Goal: Task Accomplishment & Management: Contribute content

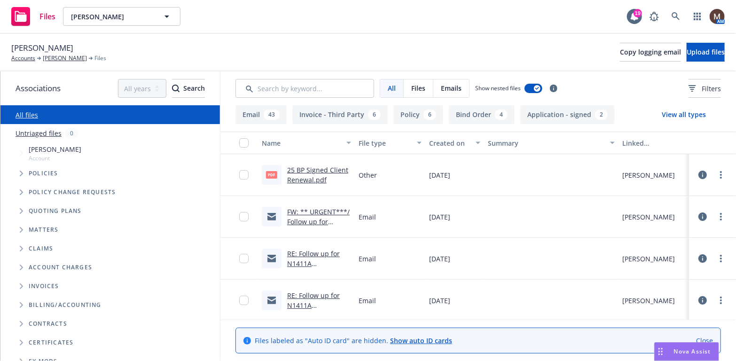
scroll to position [47, 0]
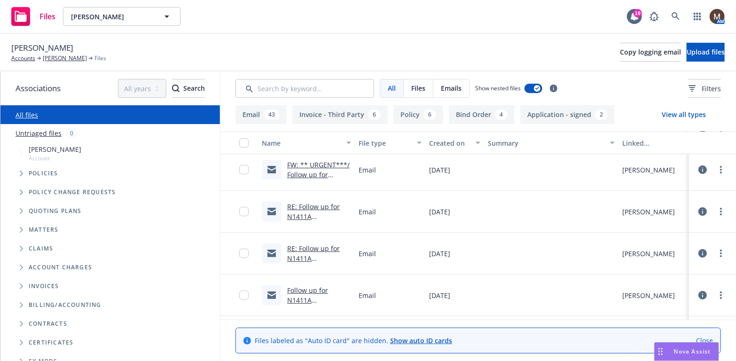
click at [297, 257] on link "RE: Follow up for N1411A Hull/Liability Renewal – Request for Updates" at bounding box center [317, 268] width 60 height 48
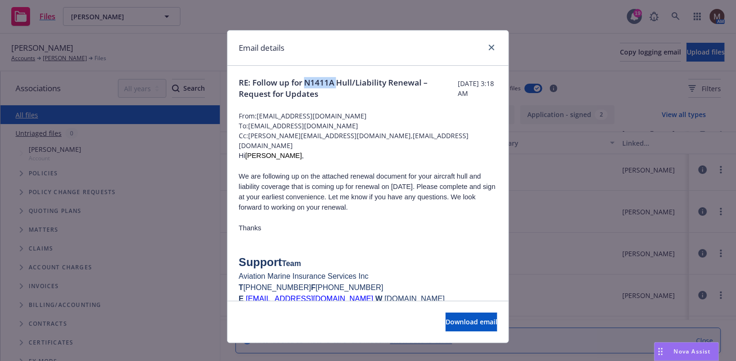
drag, startPoint x: 333, startPoint y: 80, endPoint x: 304, endPoint y: 81, distance: 29.6
click at [304, 81] on span "RE: Follow up for N1411A Hull/Liability Renewal – Request for Updates" at bounding box center [348, 88] width 219 height 23
copy span "N1411A"
click at [488, 42] on link "close" at bounding box center [491, 47] width 11 height 11
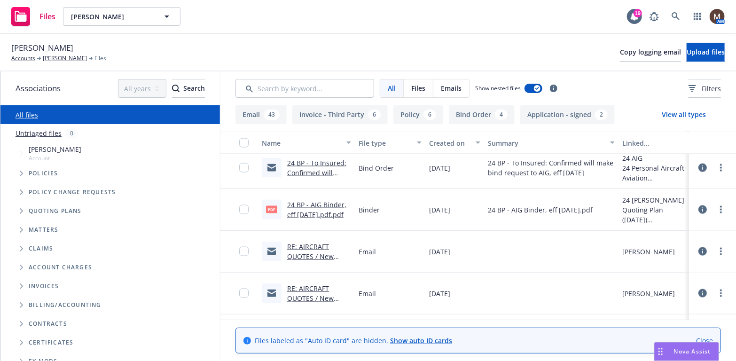
scroll to position [799, 0]
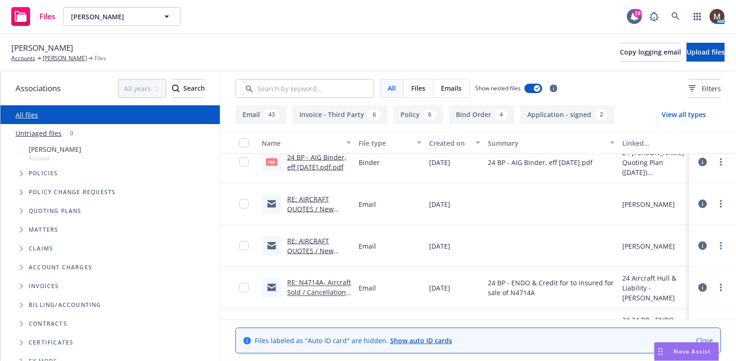
click at [303, 208] on link "RE: AIRCRAFT QUOTES / New Purchase / Matthew Petz" at bounding box center [313, 214] width 53 height 39
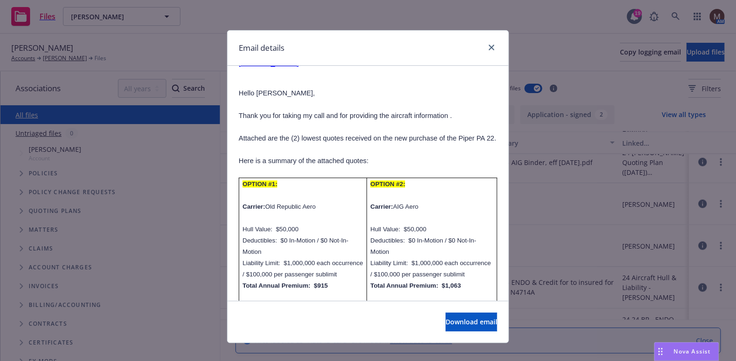
scroll to position [564, 0]
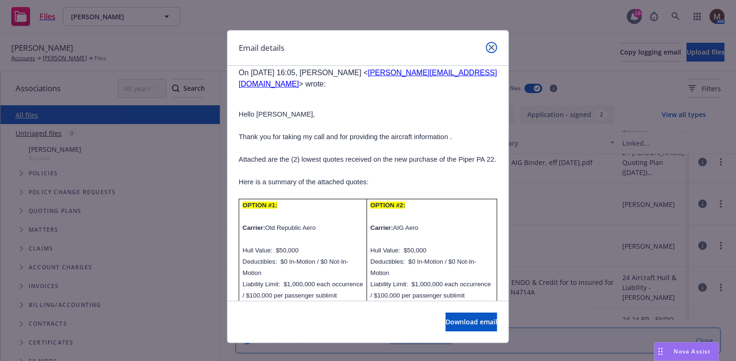
click at [489, 45] on icon "close" at bounding box center [492, 48] width 6 height 6
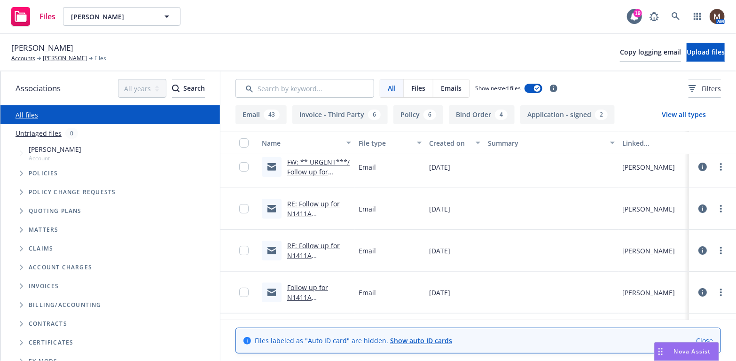
scroll to position [0, 0]
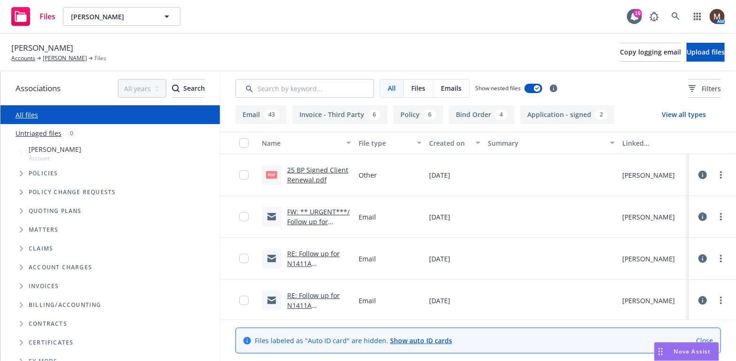
click at [313, 218] on link "FW: ** URGENT***/ Follow up for N1411A Hull/Liability Renewal – Request for Upd…" at bounding box center [318, 236] width 63 height 58
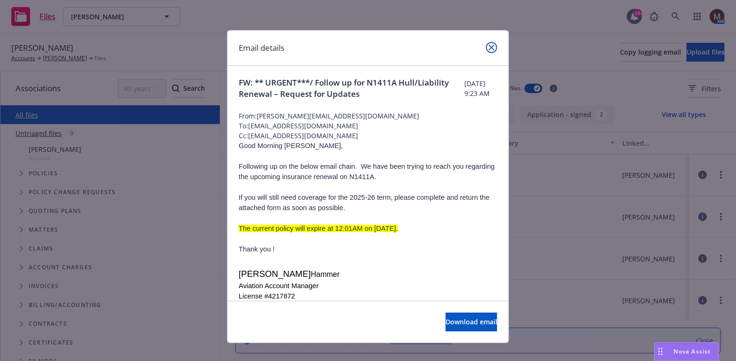
click at [489, 47] on icon "close" at bounding box center [492, 48] width 6 height 6
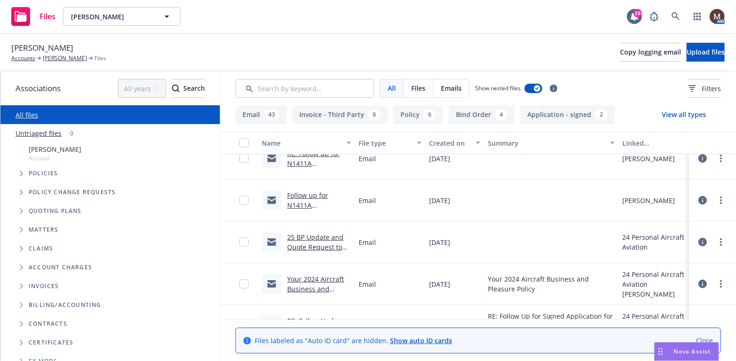
scroll to position [188, 0]
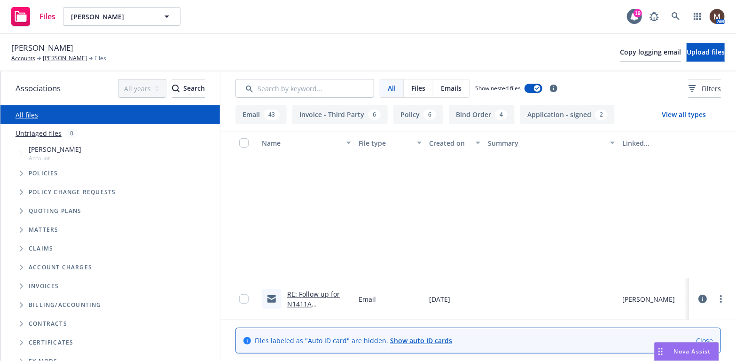
scroll to position [188, 0]
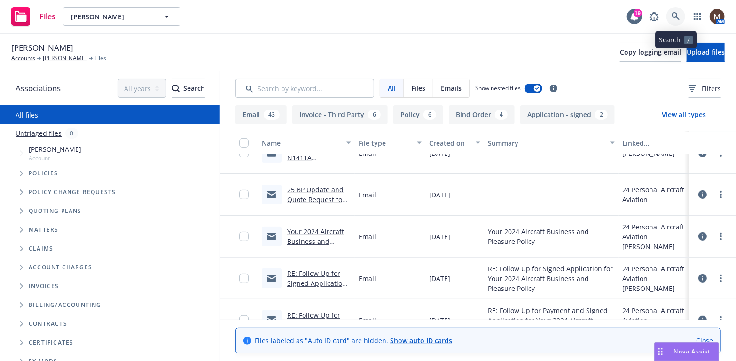
click at [675, 12] on icon at bounding box center [676, 16] width 8 height 8
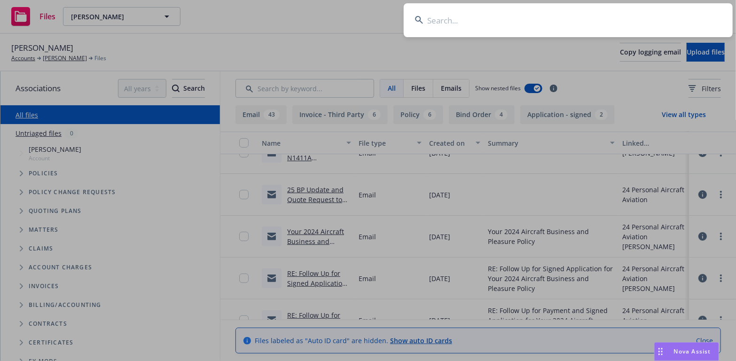
click at [430, 18] on input at bounding box center [568, 20] width 329 height 34
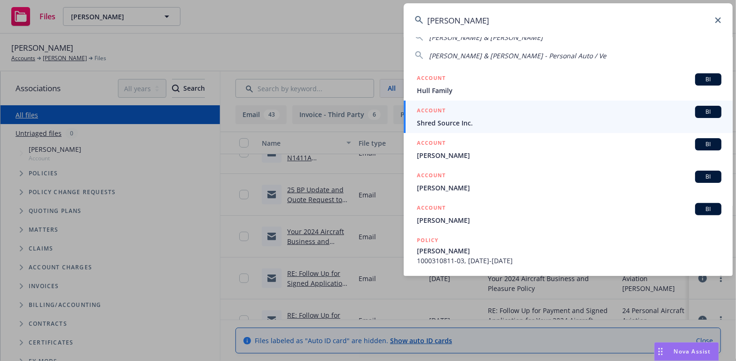
scroll to position [94, 0]
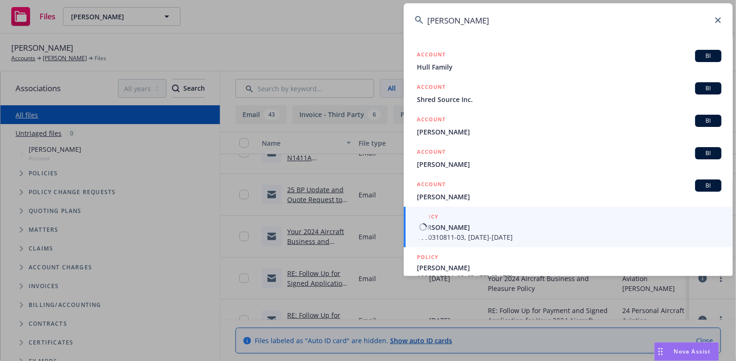
type input "gabriel"
click at [447, 226] on span "GABRIEL LOCATELLI" at bounding box center [569, 227] width 305 height 10
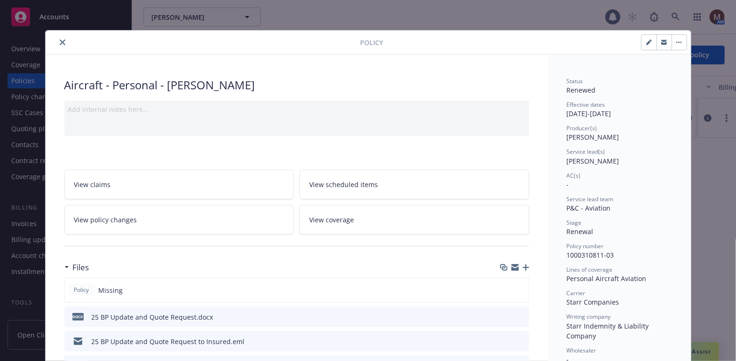
drag, startPoint x: 61, startPoint y: 41, endPoint x: 56, endPoint y: 53, distance: 12.5
click at [60, 41] on icon "close" at bounding box center [63, 42] width 6 height 6
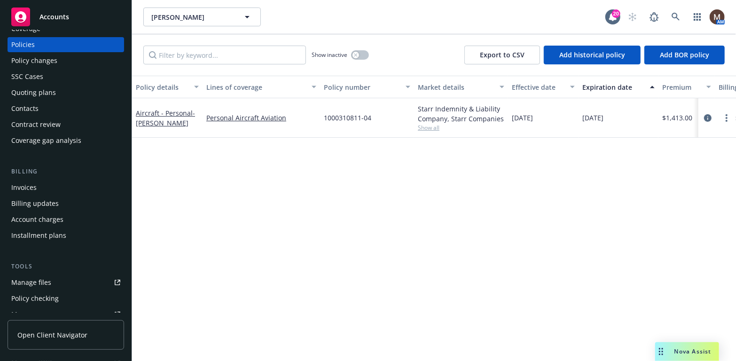
scroll to position [47, 0]
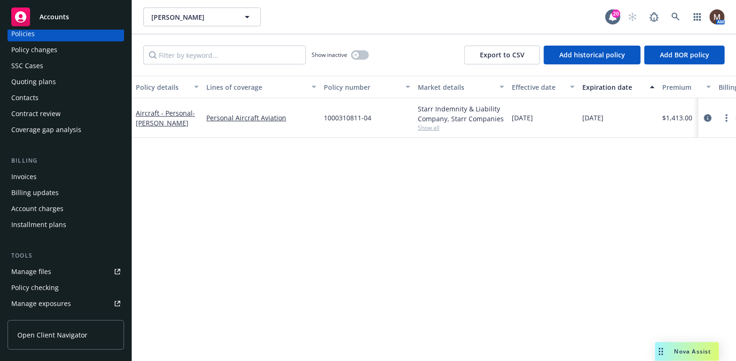
click at [49, 267] on div "Manage files" at bounding box center [31, 271] width 40 height 15
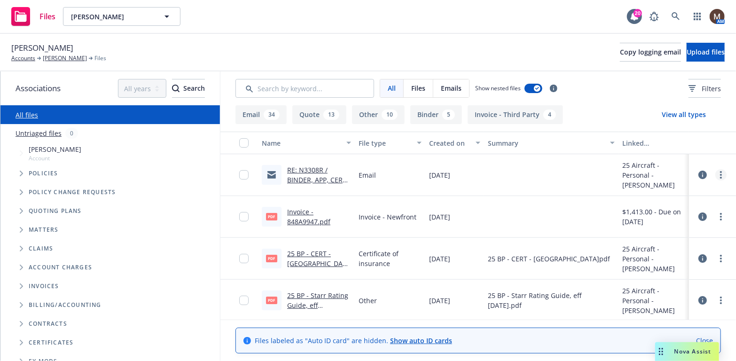
click at [715, 172] on link "more" at bounding box center [720, 174] width 11 height 11
click at [642, 231] on link "Edit" at bounding box center [673, 231] width 94 height 19
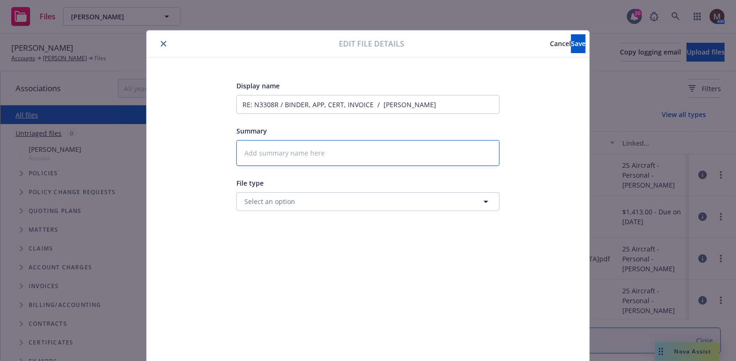
click at [270, 152] on textarea at bounding box center [367, 153] width 263 height 26
type textarea "2"
type textarea "x"
type textarea "25"
type textarea "x"
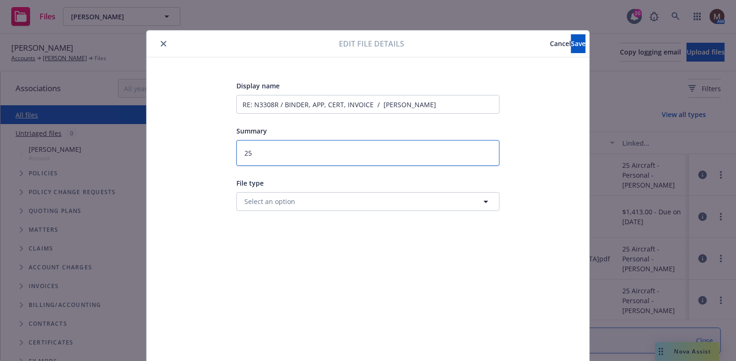
type textarea "25"
type textarea "x"
type textarea "25 B"
type textarea "x"
type textarea "25 BP"
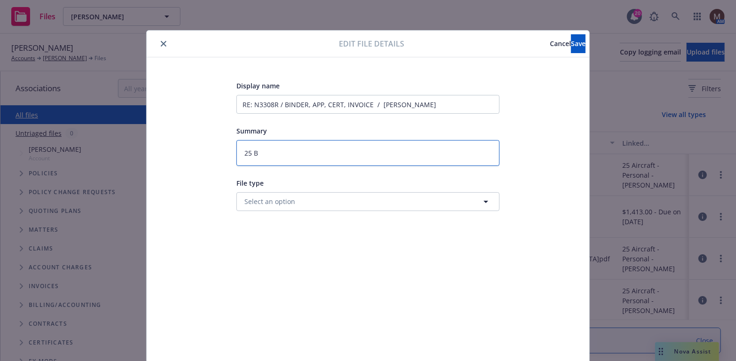
type textarea "x"
type textarea "25 BP"
type textarea "x"
type textarea "25 BP -"
type textarea "x"
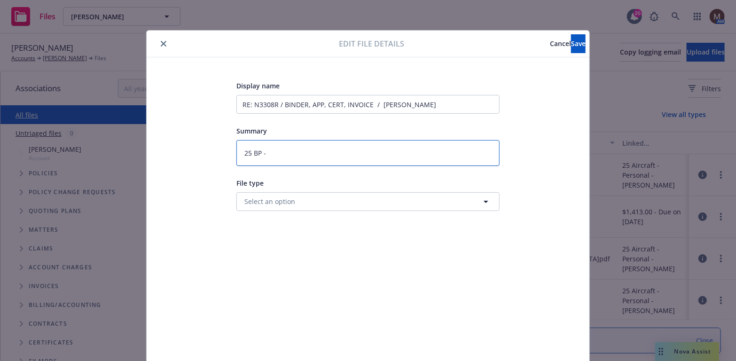
type textarea "25 BP -"
type textarea "x"
type textarea "25 BP - B"
type textarea "x"
type textarea "25 BP - Bi"
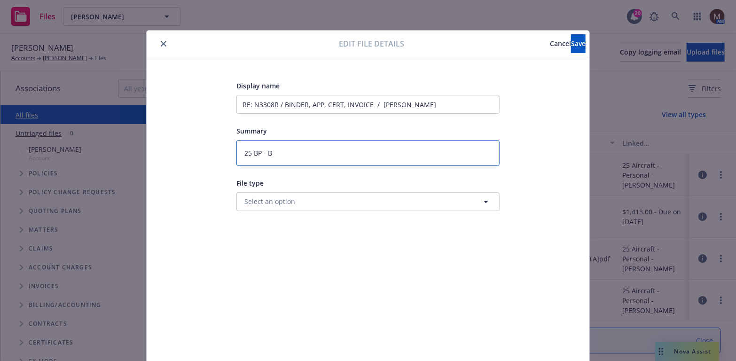
type textarea "x"
type textarea "25 BP - Bin"
type textarea "x"
type textarea "25 BP - Bind"
type textarea "x"
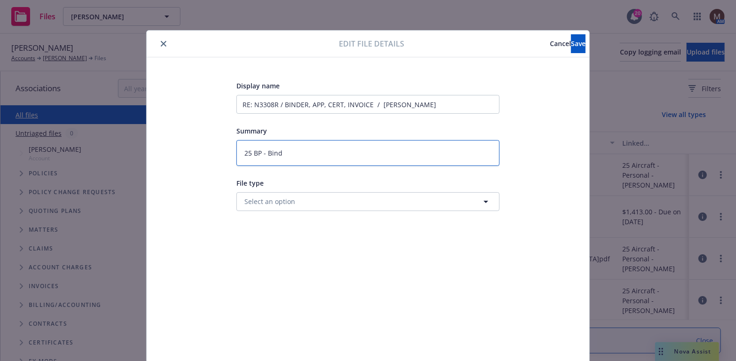
type textarea "25 BP - Binde"
type textarea "x"
type textarea "25 BP - Binder"
type textarea "x"
type textarea "25 BP - Binder,"
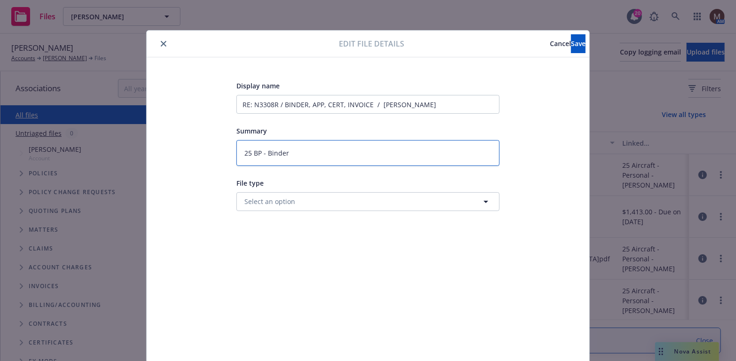
type textarea "x"
type textarea "25 BP - Binder,"
type textarea "x"
type textarea "25 BP - Binder, A"
type textarea "x"
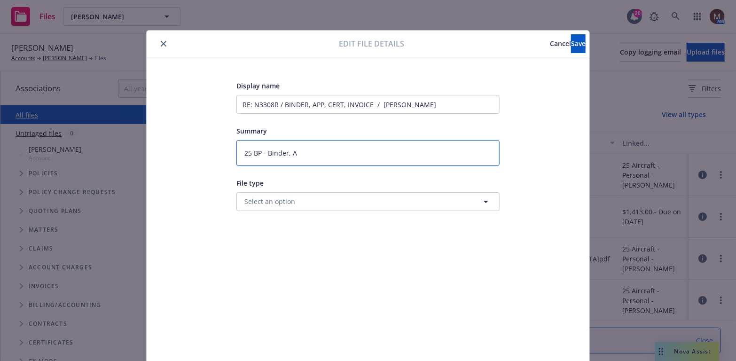
type textarea "25 BP - Binder, Ap"
type textarea "x"
type textarea "25 BP - Binder, App"
type textarea "x"
type textarea "25 BP - Binder, App,"
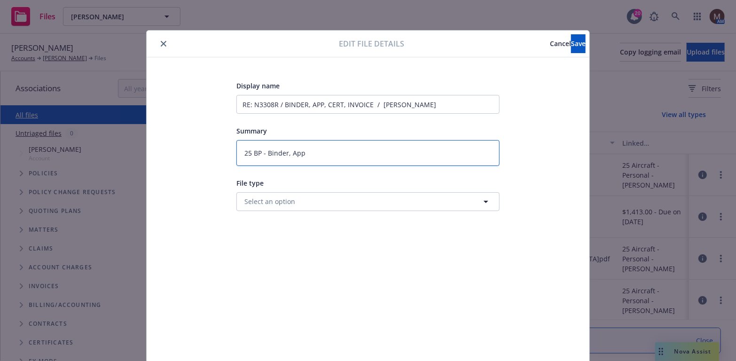
type textarea "x"
type textarea "25 BP - Binder, App,"
type textarea "x"
type textarea "25 BP - Binder, App, C"
type textarea "x"
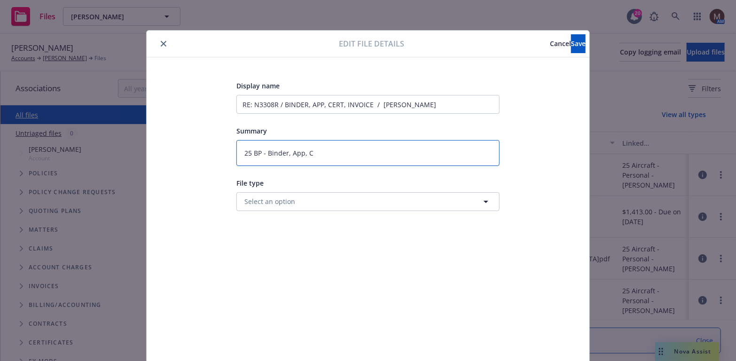
type textarea "25 BP - Binder, App, Ce"
type textarea "x"
type textarea "25 BP - Binder, App, Cer"
type textarea "x"
type textarea "25 BP - Binder, App, Cert"
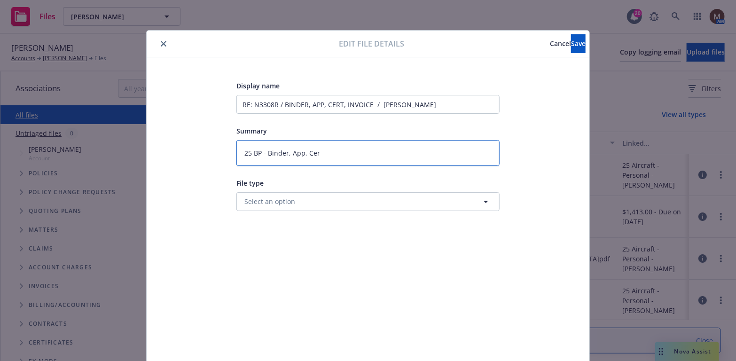
type textarea "x"
type textarea "25 BP - Binder, App, Cert,"
type textarea "x"
type textarea "25 BP - Binder, App, Cert,"
type textarea "x"
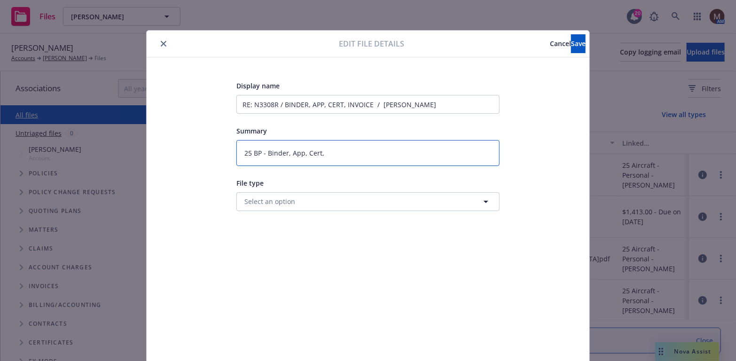
type textarea "25 BP - Binder, App, Cert, I"
type textarea "x"
type textarea "25 BP - Binder, App, Cert, In"
type textarea "x"
type textarea "25 BP - Binder, App, Cert, Inv"
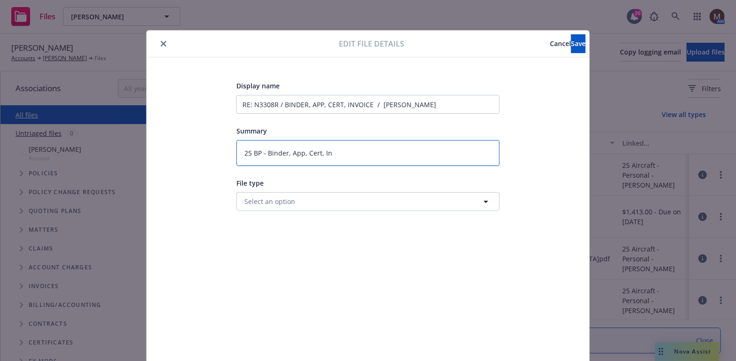
type textarea "x"
type textarea "25 BP - Binder, App, Cert, Invo"
type textarea "x"
type textarea "25 BP - Binder, App, Cert, Invoi"
type textarea "x"
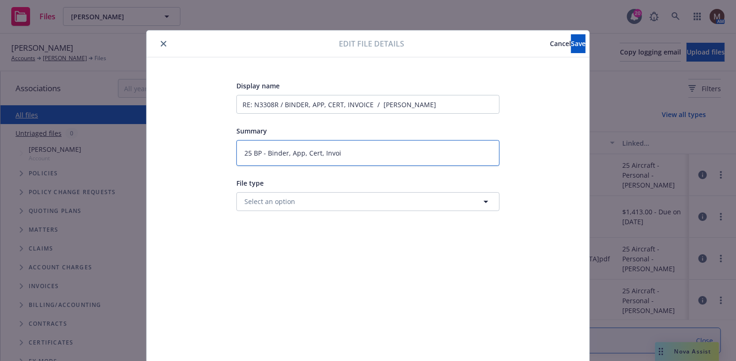
type textarea "25 BP - Binder, App, Cert, Invoic"
type textarea "x"
type textarea "25 BP - Binder, App, Cert, Invoice"
type textarea "x"
type textarea "25 BP - Binder, App, Cert, Invoice"
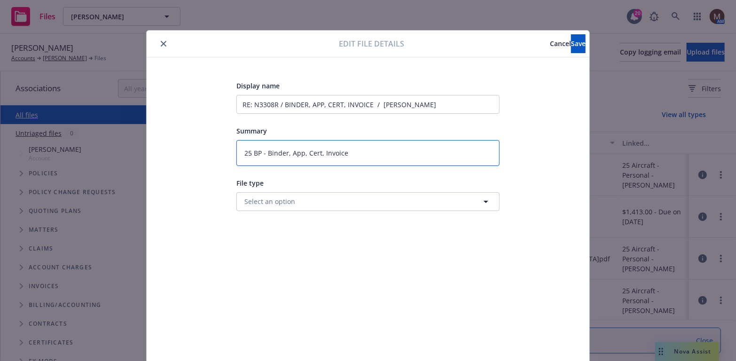
type textarea "x"
type textarea "25 BP - Binder, App, Cert, Invoice t"
type textarea "x"
type textarea "25 BP - Binder, App, Cert, Invoice to"
type textarea "x"
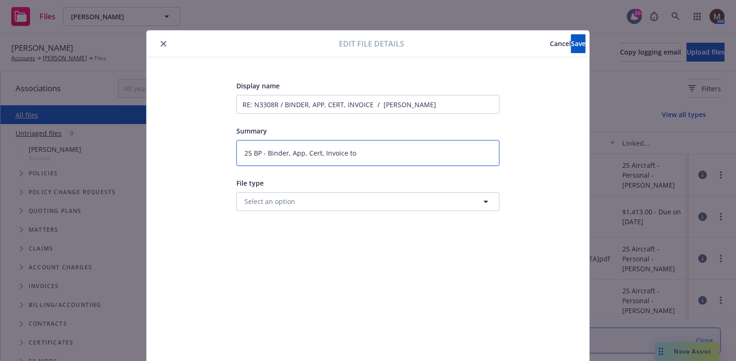
type textarea "25 BP - Binder, App, Cert, Invoice to"
type textarea "x"
type textarea "25 BP - Binder, App, Cert, Invoice to i"
type textarea "x"
type textarea "25 BP - Binder, App, Cert, Invoice to in"
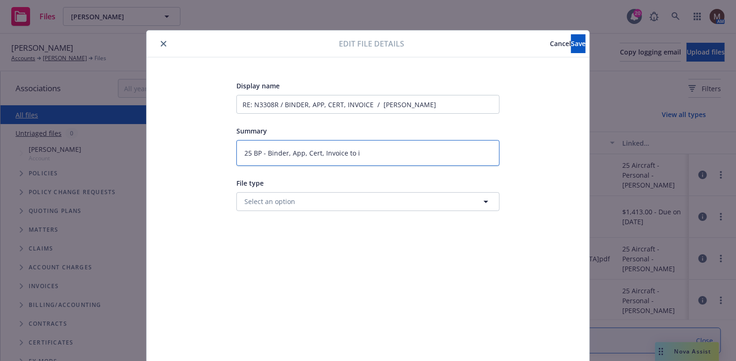
type textarea "x"
type textarea "25 BP - Binder, App, Cert, Invoice to ins"
type textarea "x"
type textarea "25 BP - Binder, App, Cert, Invoice to insu"
type textarea "x"
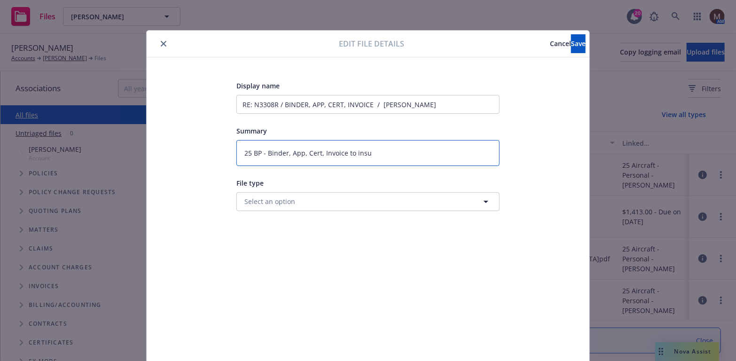
type textarea "25 BP - Binder, App, Cert, Invoice to insue"
type textarea "x"
type textarea "25 BP - Binder, App, Cert, Invoice to insued"
type textarea "x"
type textarea "25 BP - Binder, App, Cert, Invoice to insued"
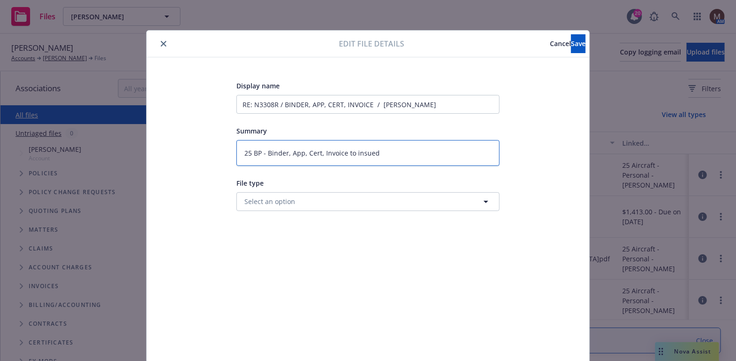
type textarea "x"
type textarea "25 BP - Binder, App, Cert, Invoice to insued"
type textarea "x"
type textarea "25 BP - Binder, App, Cert, Invoice to insured"
type textarea "x"
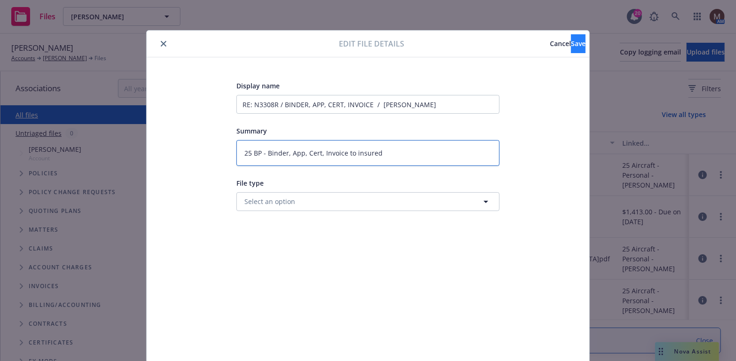
type textarea "25 BP - Binder, App, Cert, Invoice to insured"
click at [571, 40] on button "Save" at bounding box center [578, 43] width 15 height 19
type textarea "x"
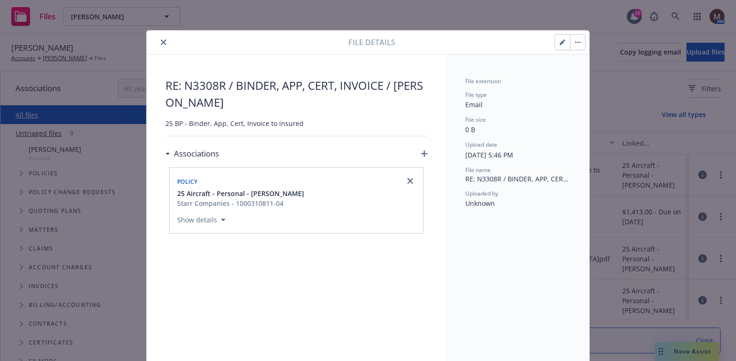
click at [161, 39] on icon "close" at bounding box center [164, 42] width 6 height 6
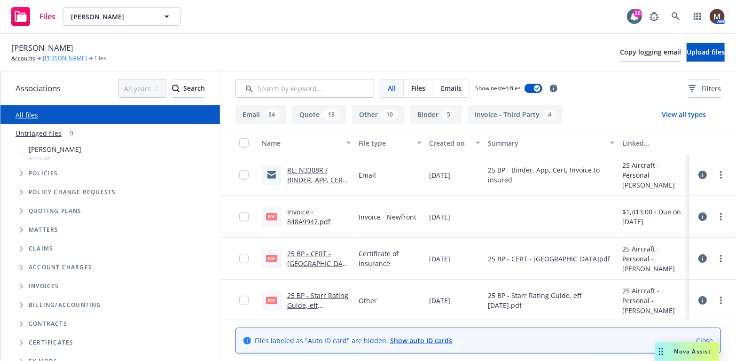
click at [78, 58] on link "Gabriel Locatelli" at bounding box center [65, 58] width 44 height 8
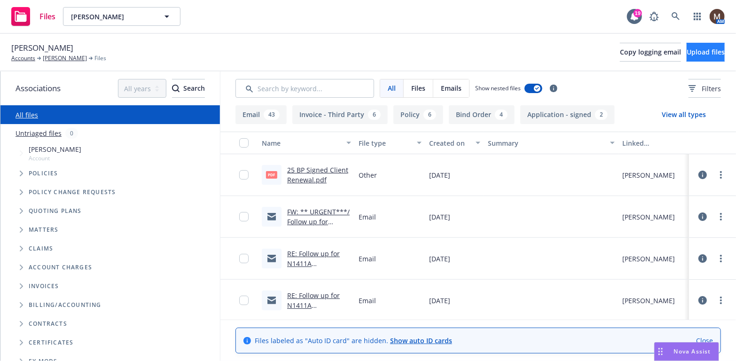
scroll to position [47, 0]
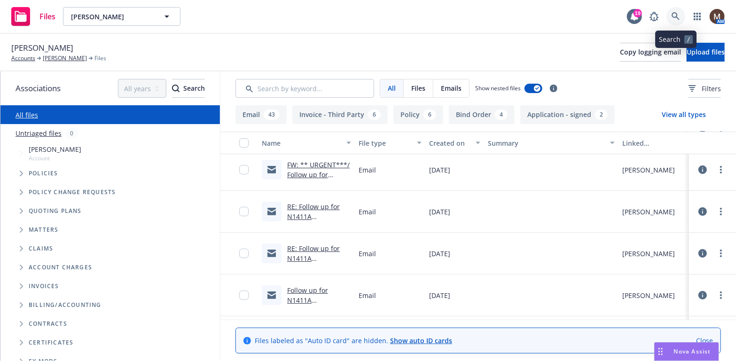
click at [676, 14] on icon at bounding box center [676, 16] width 8 height 8
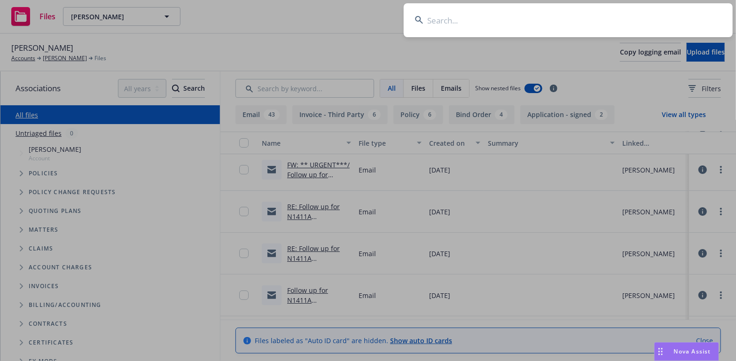
click at [438, 19] on input at bounding box center [568, 20] width 329 height 34
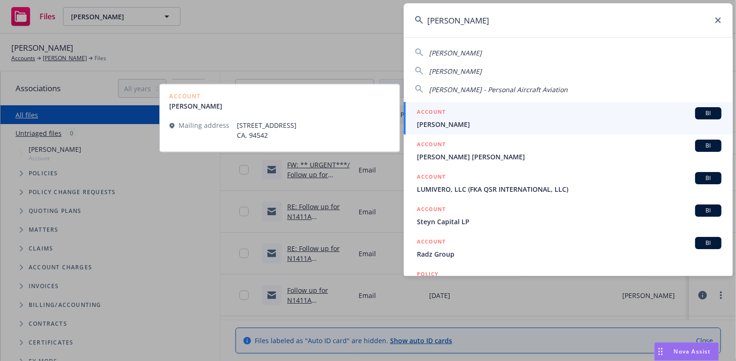
type input "[PERSON_NAME]"
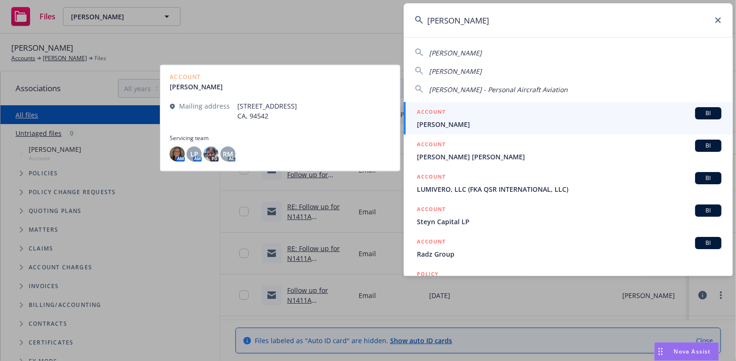
click at [440, 121] on span "[PERSON_NAME]" at bounding box center [569, 124] width 305 height 10
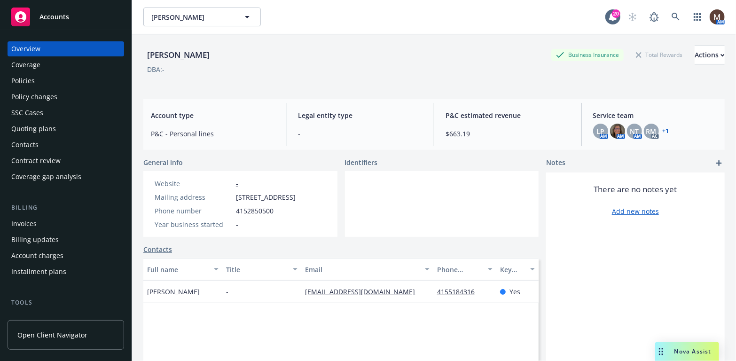
click at [105, 78] on div "Policies" at bounding box center [65, 80] width 109 height 15
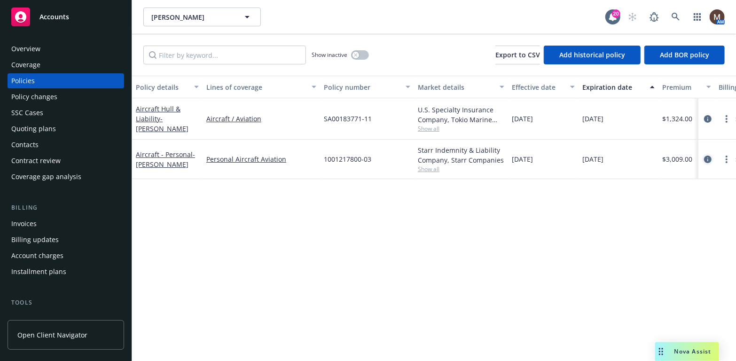
click at [709, 157] on icon "circleInformation" at bounding box center [708, 160] width 8 height 8
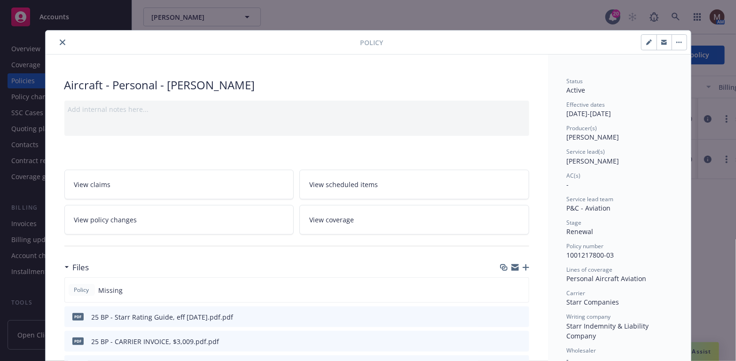
click at [523, 266] on icon "button" at bounding box center [526, 267] width 7 height 7
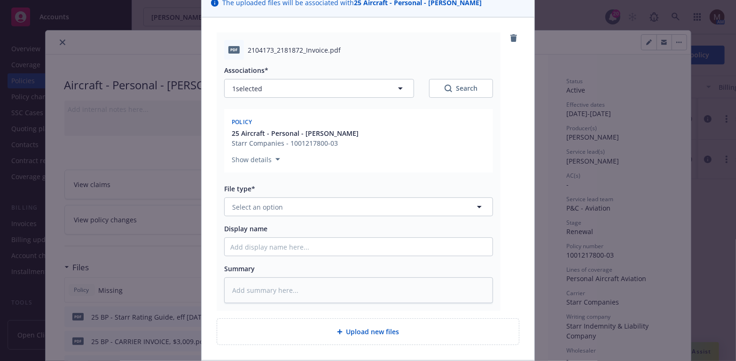
scroll to position [94, 0]
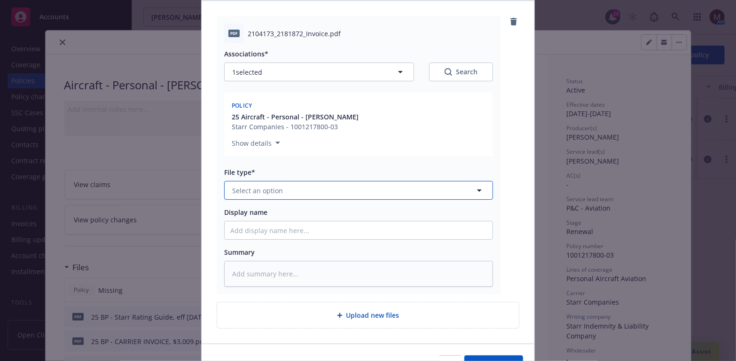
click at [475, 187] on icon "button" at bounding box center [479, 190] width 11 height 11
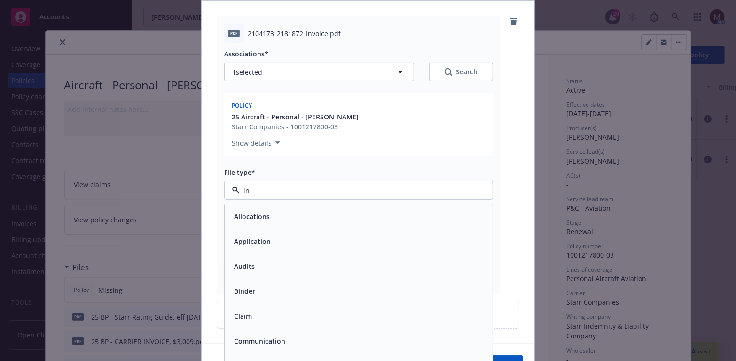
type input "inv"
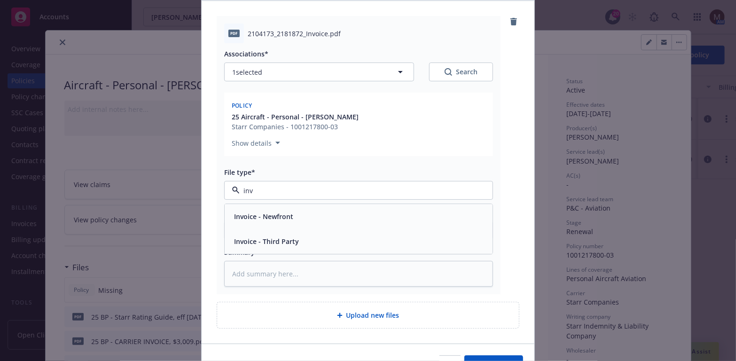
click at [290, 241] on span "Invoice - Third Party" at bounding box center [266, 242] width 65 height 10
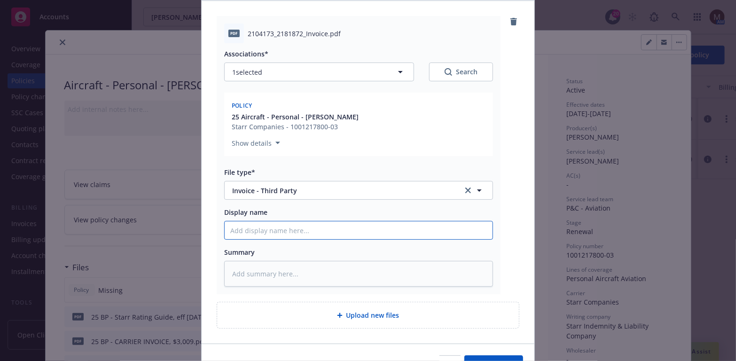
click at [235, 225] on input "Display name" at bounding box center [359, 230] width 268 height 18
type textarea "x"
type input "2"
type textarea "x"
type input "25"
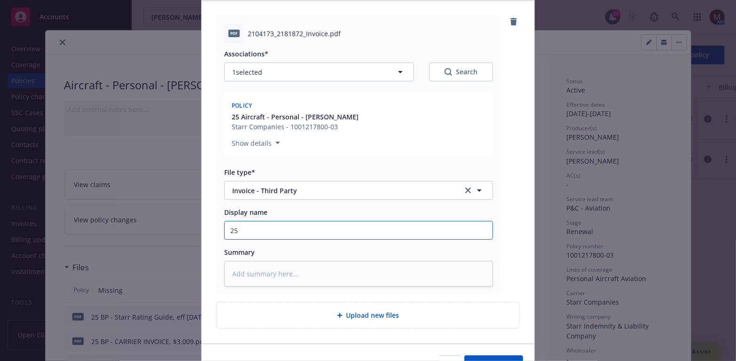
type textarea "x"
type input "25"
type textarea "x"
type input "25 B"
type textarea "x"
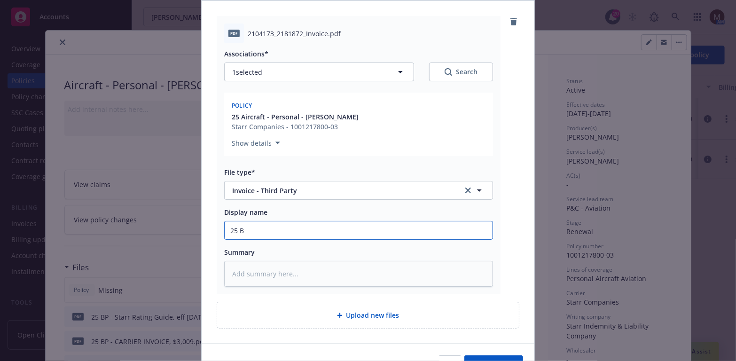
type input "25 BP"
type textarea "x"
type input "25 BP"
type textarea "x"
type input "25 BP -"
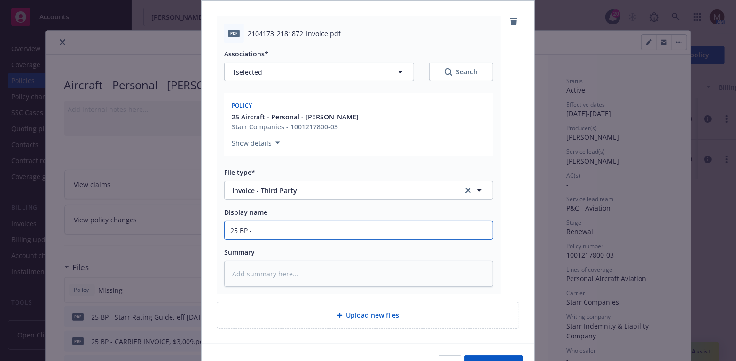
type textarea "x"
type input "25 BP -"
type textarea "x"
type input "25 BP - C"
type textarea "x"
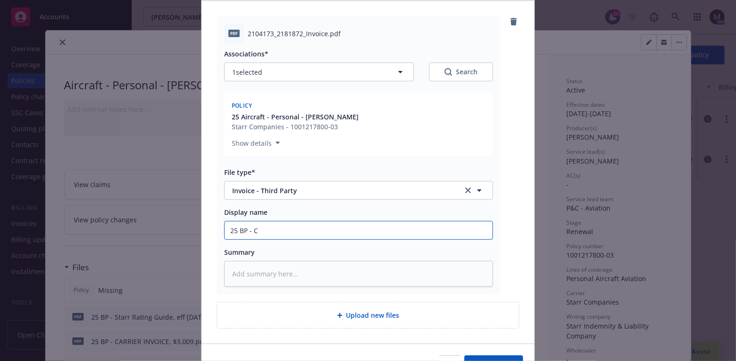
type input "25 BP - CA"
type textarea "x"
type input "25 BP - CAR"
type textarea "x"
type input "25 BP - CARR"
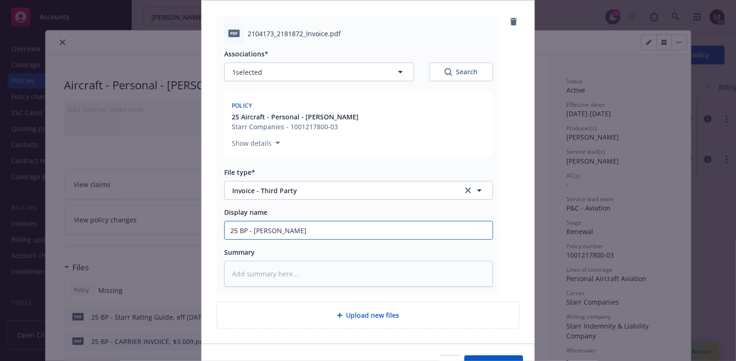
type textarea "x"
type input "25 BP - CARRI"
type textarea "x"
type input "25 BP - CARRIE"
type textarea "x"
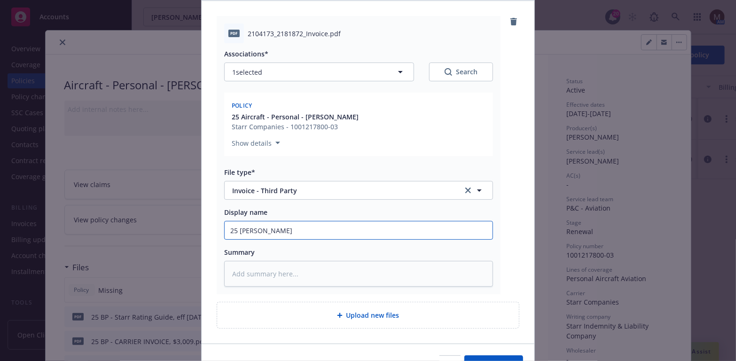
type input "25 BP - CARRIER"
type textarea "x"
type input "25 BP - CARRIER"
type textarea "x"
type input "25 BP - CARRIER I"
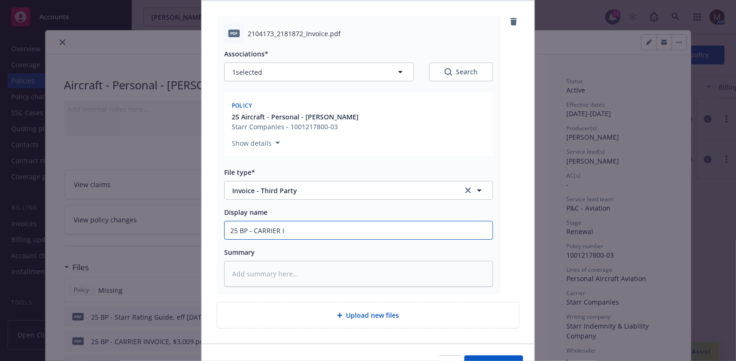
type textarea "x"
type input "25 BP - CARRIER IN"
type textarea "x"
type input "25 BP - CARRIER INV"
type textarea "x"
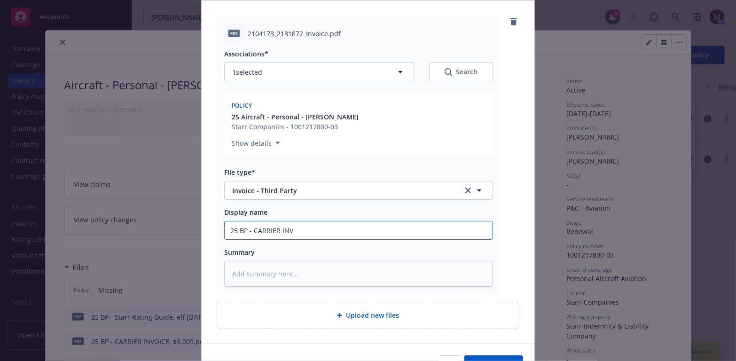
type input "25 BP - CARRIER INVO"
type textarea "x"
type input "25 BP - CARRIER INVOI"
type textarea "x"
type input "25 BP - CARRIER INVOIC"
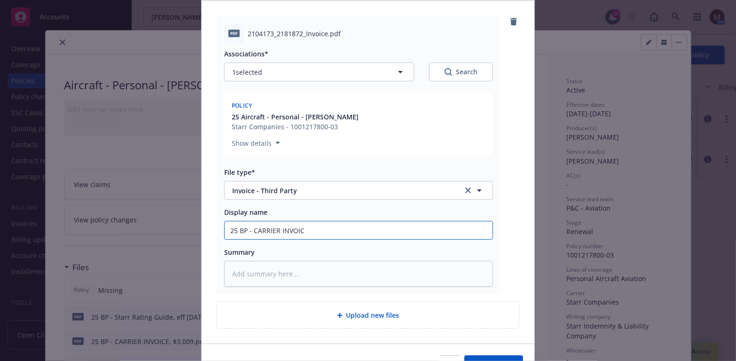
type textarea "x"
type input "25 BP - CARRIER INVOICE"
type textarea "x"
type input "25 BP - CARRIER INVOICE,"
type textarea "x"
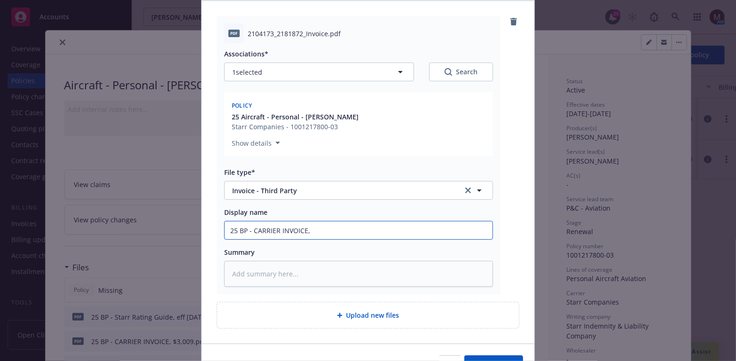
scroll to position [141, 0]
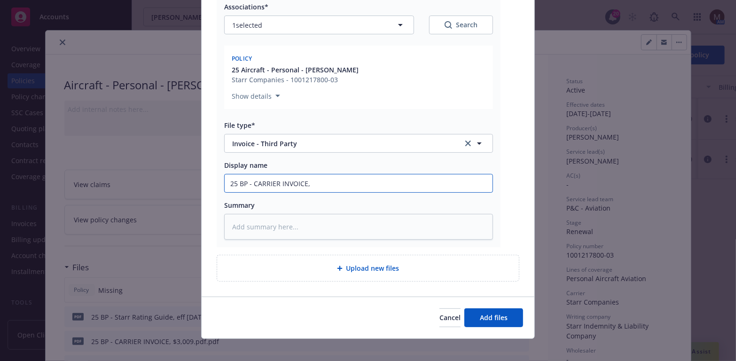
type input "25 BP - CARRIER INVOICE,"
click at [315, 185] on input "25 BP - CARRIER INVOICE," at bounding box center [359, 183] width 268 height 18
type textarea "x"
type input "25 BP - CARRIER INVOICE, $"
type textarea "x"
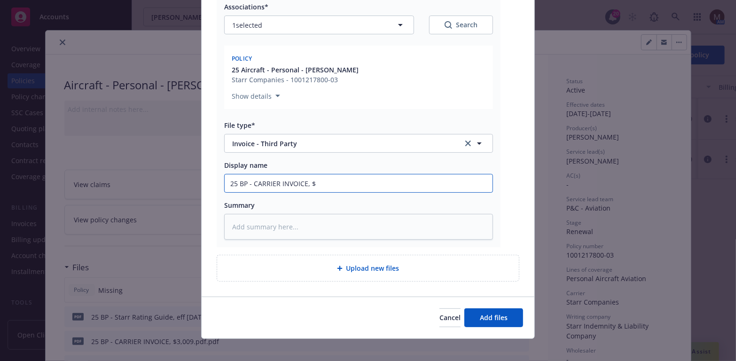
type input "25 BP - CARRIER INVOICE, $3"
type textarea "x"
type input "25 BP - CARRIER INVOICE, $3,"
type textarea "x"
type input "25 BP - CARRIER INVOICE, $3,3"
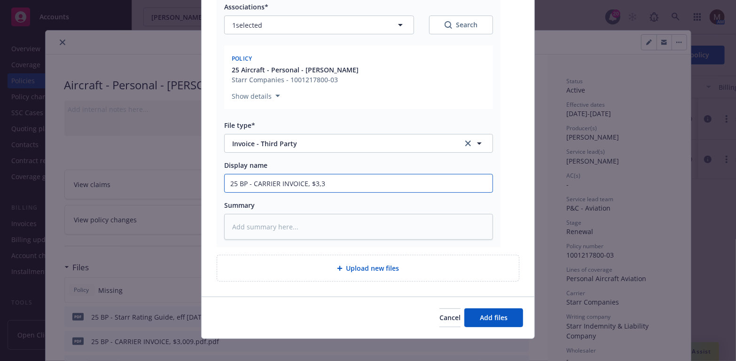
type textarea "x"
type input "25 BP - CARRIER INVOICE, $3,31"
type textarea "x"
drag, startPoint x: 340, startPoint y: 191, endPoint x: 221, endPoint y: 181, distance: 118.8
click at [225, 181] on input "25 BP - CARRIER INVOICE, $3,310" at bounding box center [359, 183] width 268 height 18
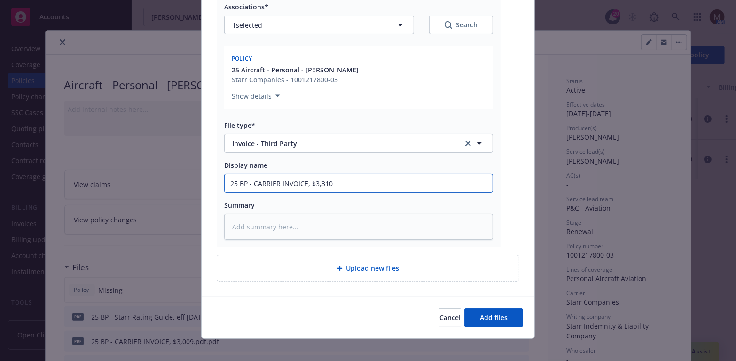
type input "25 BP - CARRIER INVOICE, $3,310"
drag, startPoint x: 424, startPoint y: 327, endPoint x: 421, endPoint y: 331, distance: 5.1
click at [421, 331] on div "Cancel Add files" at bounding box center [368, 318] width 333 height 42
click at [251, 225] on textarea at bounding box center [358, 227] width 269 height 26
paste textarea "25 BP - CARRIER INVOICE, $3,310"
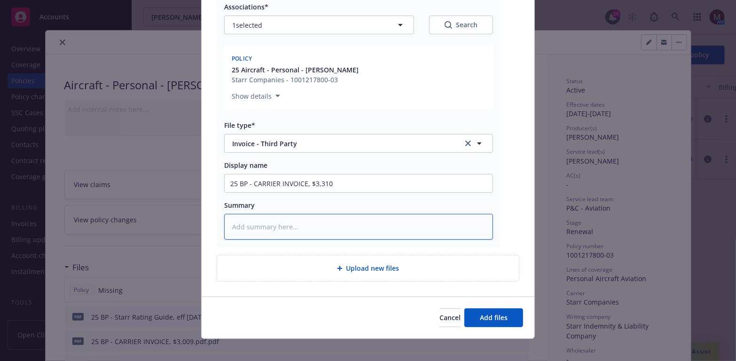
type textarea "x"
type textarea "25 BP - CARRIER INVOICE, $3,310"
type textarea "x"
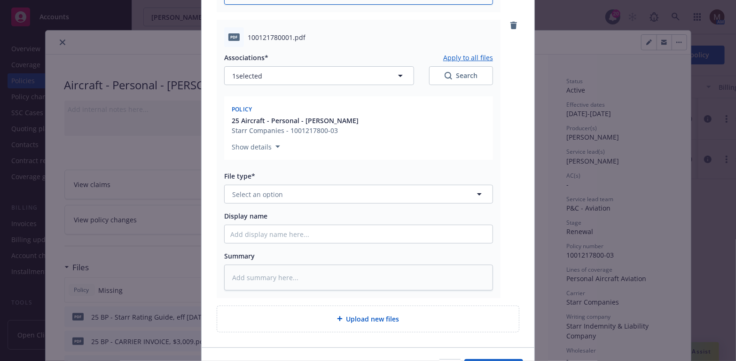
scroll to position [423, 0]
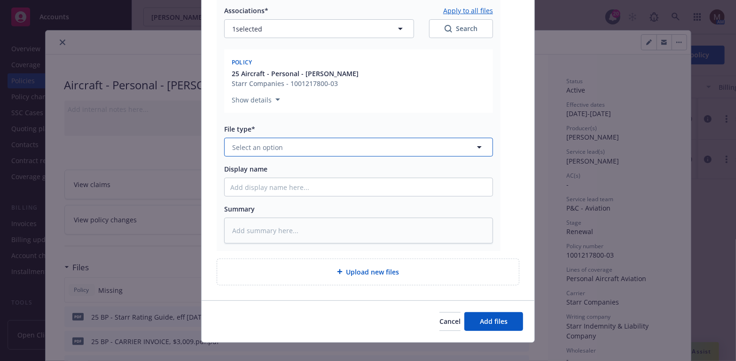
click at [475, 144] on icon "button" at bounding box center [479, 146] width 11 height 11
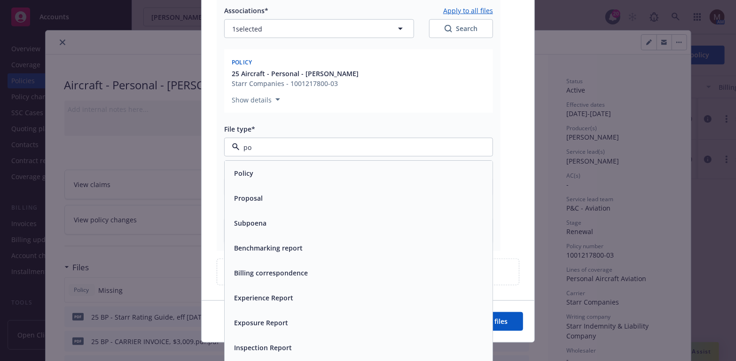
type input "pol"
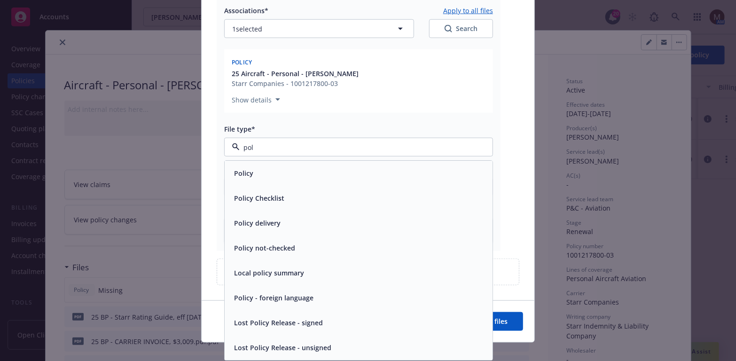
click at [263, 169] on div "Policy" at bounding box center [358, 173] width 257 height 14
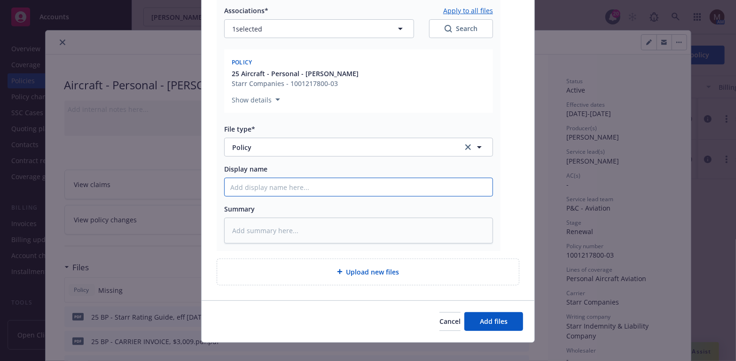
click at [250, 185] on input "Display name" at bounding box center [359, 187] width 268 height 18
type textarea "x"
type input "2"
type textarea "x"
type input "25"
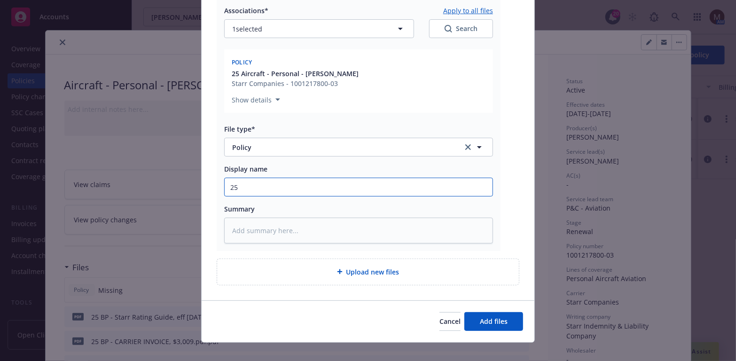
type textarea "x"
type input "25"
type textarea "x"
type input "25 B"
type textarea "x"
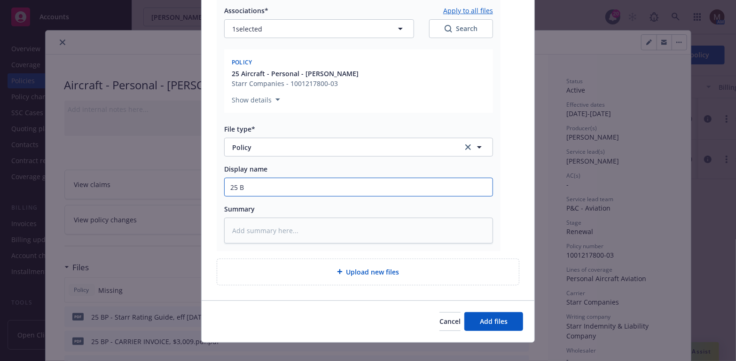
type input "25 BP"
type textarea "x"
type input "25 BP"
type textarea "x"
type input "25 BP -"
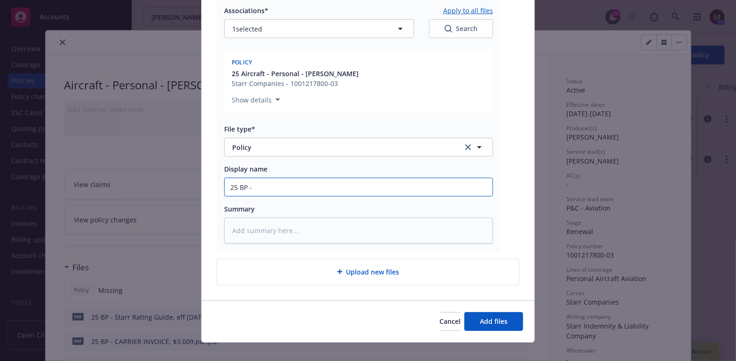
type textarea "x"
type input "25 BP - S"
type textarea "x"
type input "25 BP - St"
type textarea "x"
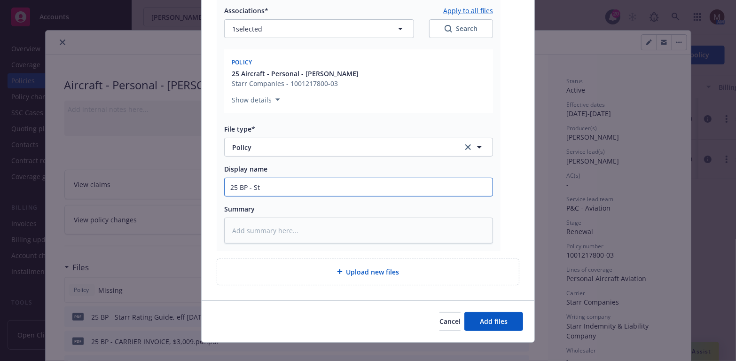
type input "25 BP - Sta"
type textarea "x"
type input "25 BP - Star"
type textarea "x"
type input "25 BP - Starr"
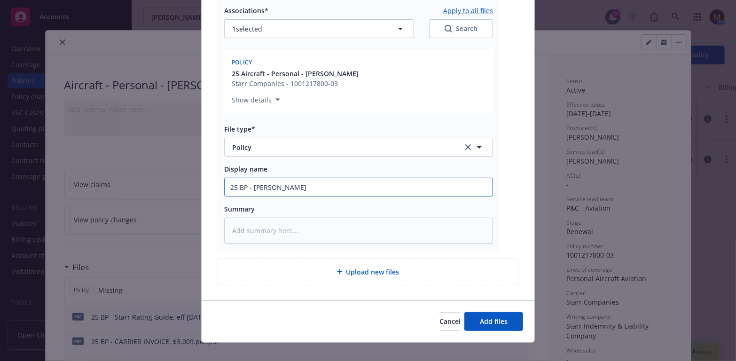
type textarea "x"
type input "25 BP - Starr P"
type textarea "x"
type input "25 BP - Starr Po"
type textarea "x"
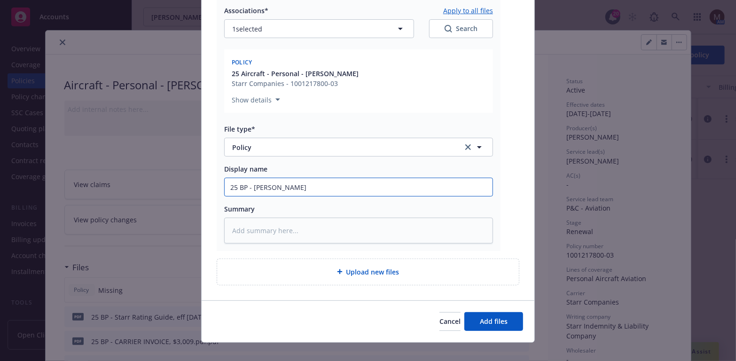
type input "25 BP - Starr Pol"
type textarea "x"
type input "25 BP - Starr Poli"
type textarea "x"
type input "25 BP - Starr Polic"
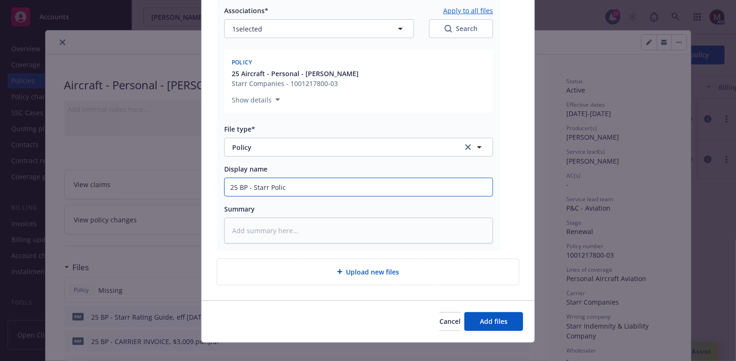
type textarea "x"
type input "25 BP - Starr Policy"
type textarea "x"
type input "25 BP - Starr Policy,"
type textarea "x"
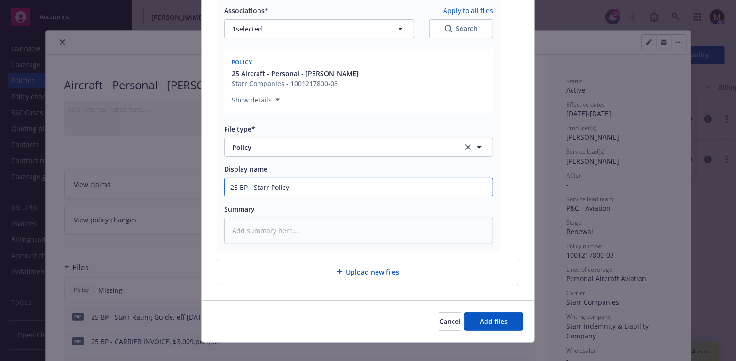
type input "25 BP - Starr Policy,"
type textarea "x"
type input "25 BP - Starr Policy, e"
type textarea "x"
type input "25 BP - Starr Policy, ef"
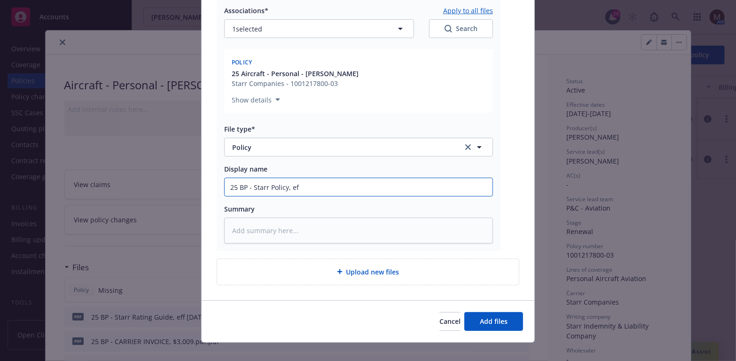
type textarea "x"
type input "25 BP - Starr Policy, eff"
type textarea "x"
type input "25 BP - Starr Policy, eff"
type textarea "x"
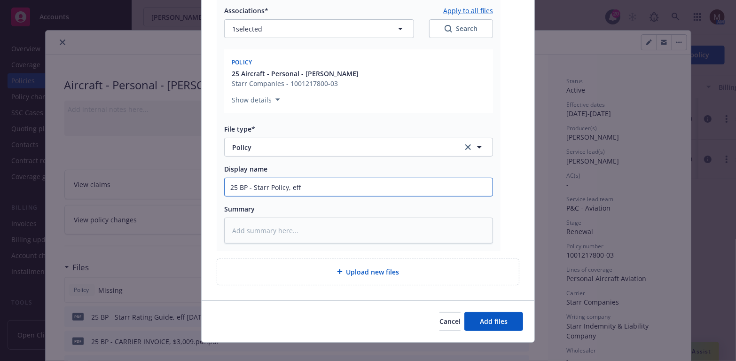
type input "25 BP - Starr Policy, eff 0"
type textarea "x"
type input "25 BP - Starr Policy, eff 09"
type textarea "x"
type input "25 BP - Starr Policy, eff 09."
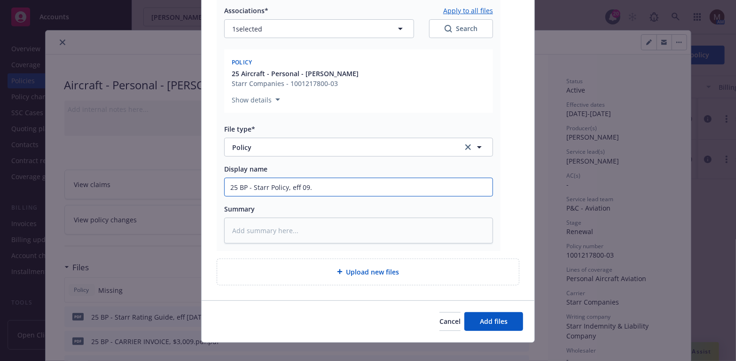
type textarea "x"
type input "25 BP - Starr Policy, eff 09.1"
type textarea "x"
type input "25 BP - Starr Policy, eff 09.10"
type textarea "x"
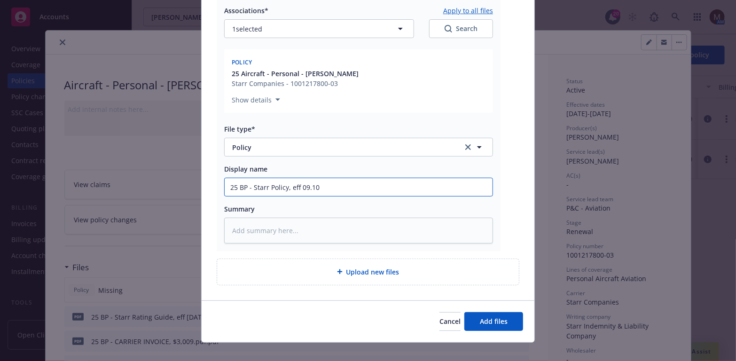
type input "25 BP - Starr Policy, eff 09.10."
type textarea "x"
type input "25 BP - Starr Policy, eff 09.10.2"
type textarea "x"
type input "25 BP - Starr Policy, eff 09.10.20"
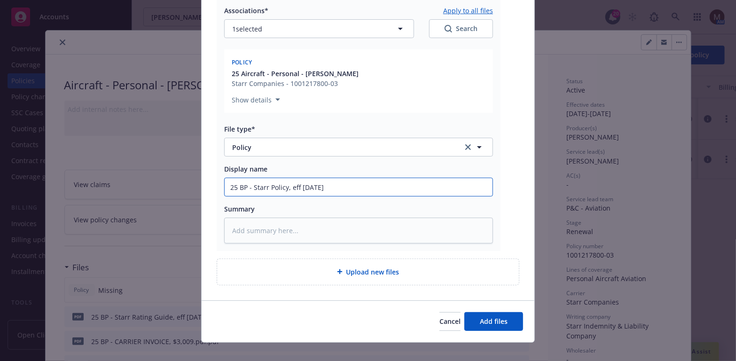
type textarea "x"
type input "25 BP - Starr Policy, eff 09.10.202"
type textarea "x"
drag, startPoint x: 342, startPoint y: 186, endPoint x: 227, endPoint y: 185, distance: 114.7
click at [227, 185] on input "25 BP - Starr Policy, eff 09.10.2025" at bounding box center [359, 187] width 268 height 18
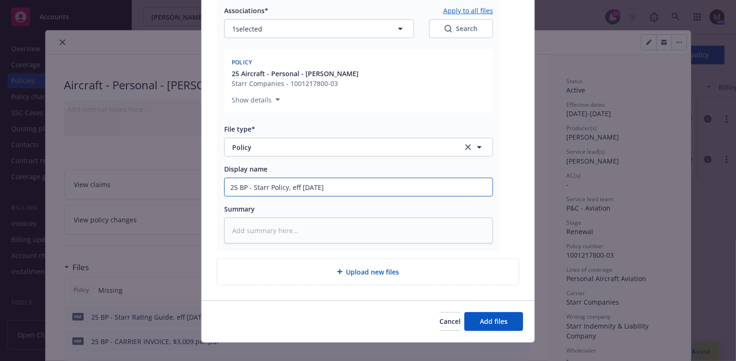
type input "25 BP - Starr Policy, eff 09.10.2025"
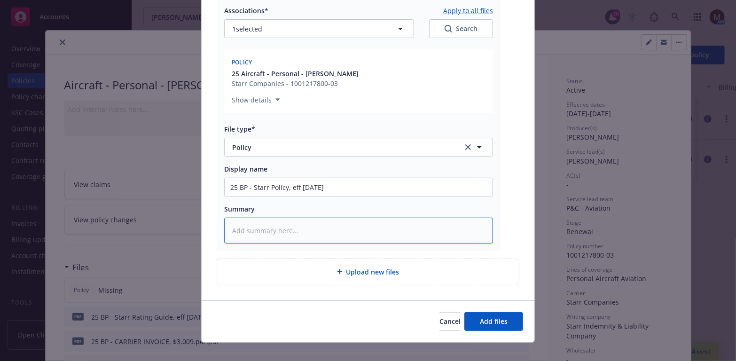
click at [269, 225] on textarea at bounding box center [358, 231] width 269 height 26
paste textarea "25 BP - Starr Policy, eff 09.10.2025"
type textarea "x"
type textarea "25 BP - Starr Policy, eff 09.10.2025"
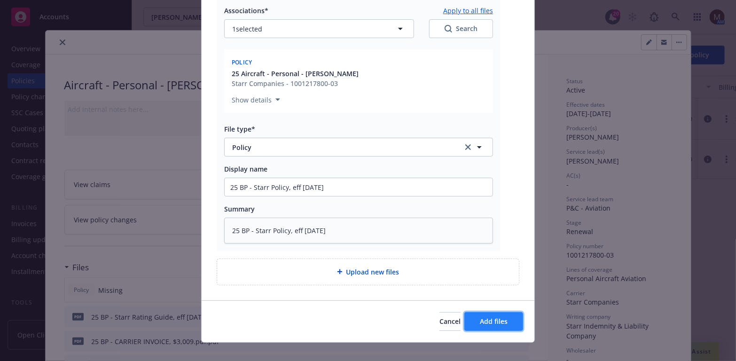
click at [498, 322] on span "Add files" at bounding box center [494, 321] width 28 height 9
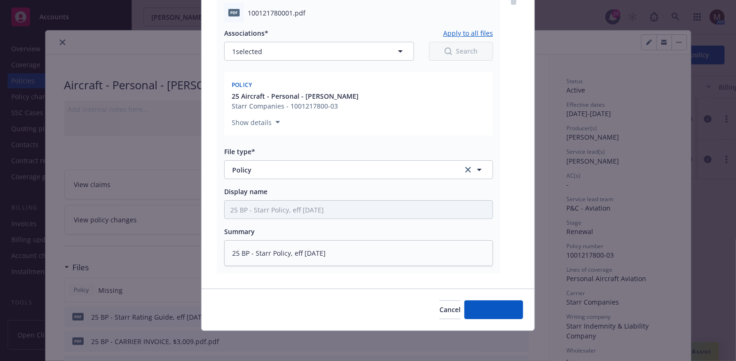
scroll to position [399, 0]
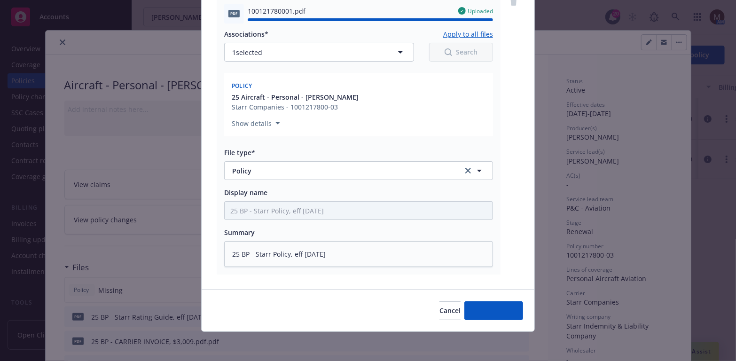
type textarea "x"
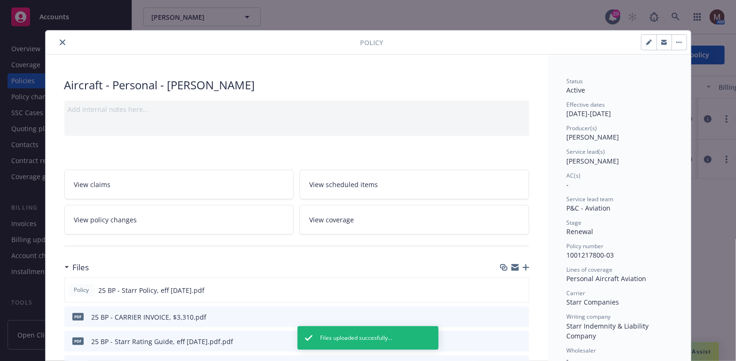
click at [61, 38] on button "close" at bounding box center [62, 42] width 11 height 11
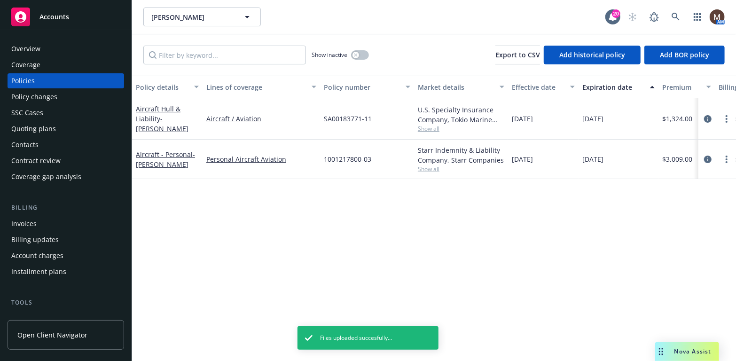
click at [46, 219] on div "Invoices" at bounding box center [65, 223] width 109 height 15
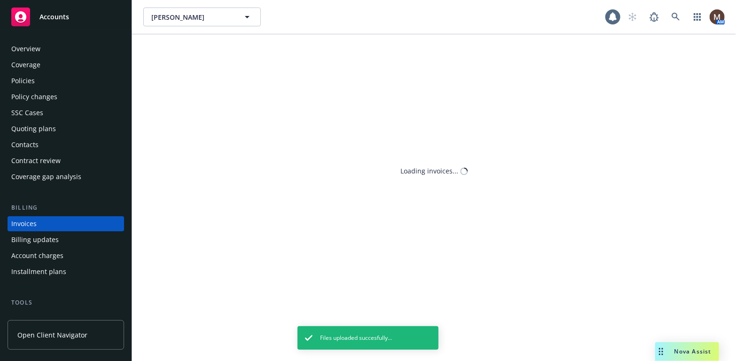
scroll to position [28, 0]
